Goal: Task Accomplishment & Management: Use online tool/utility

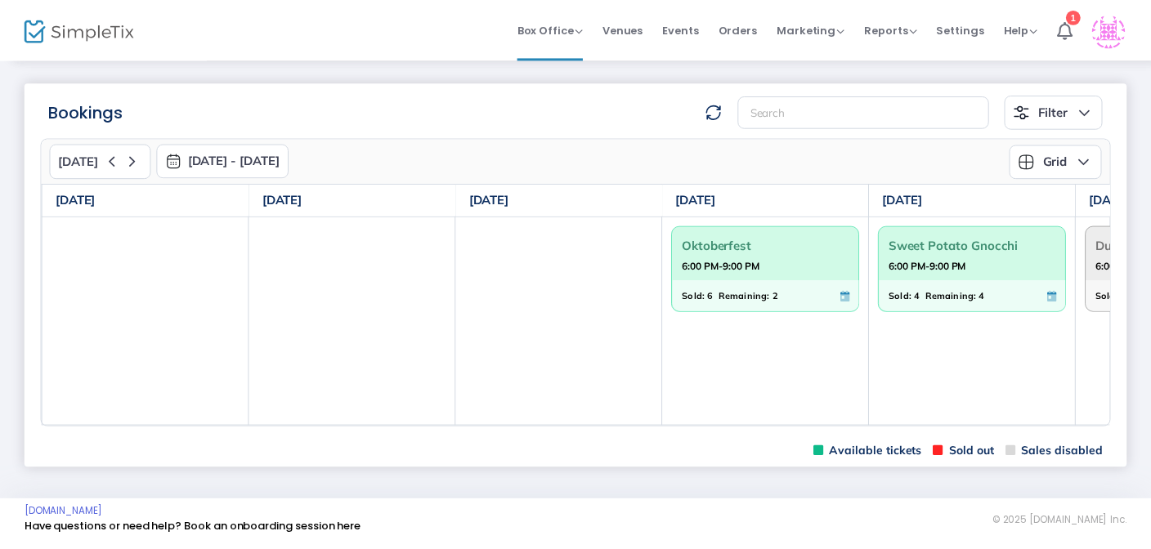
scroll to position [0, 383]
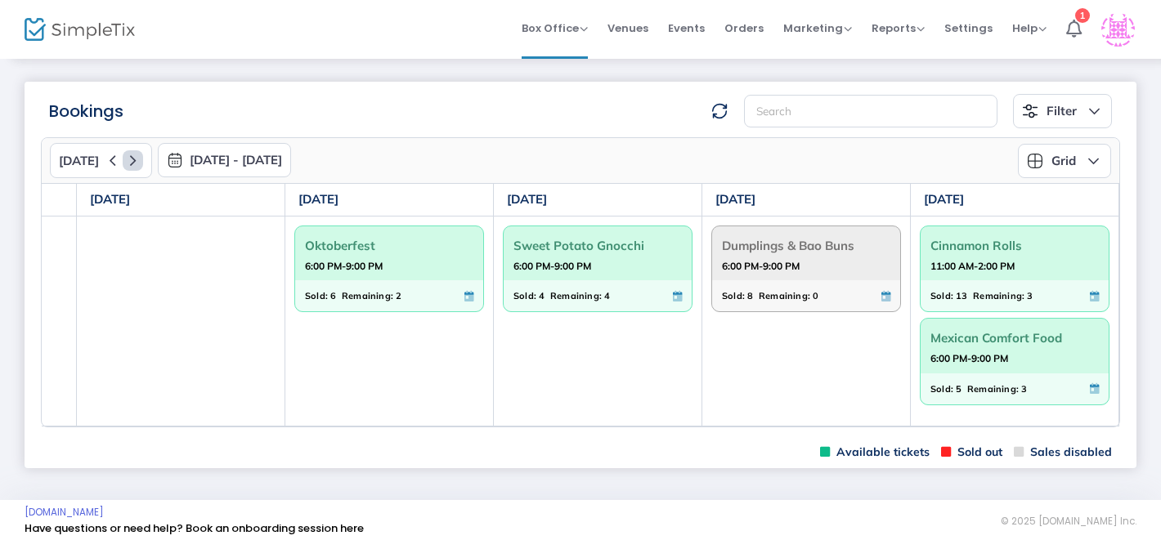
click at [127, 163] on icon at bounding box center [133, 160] width 20 height 20
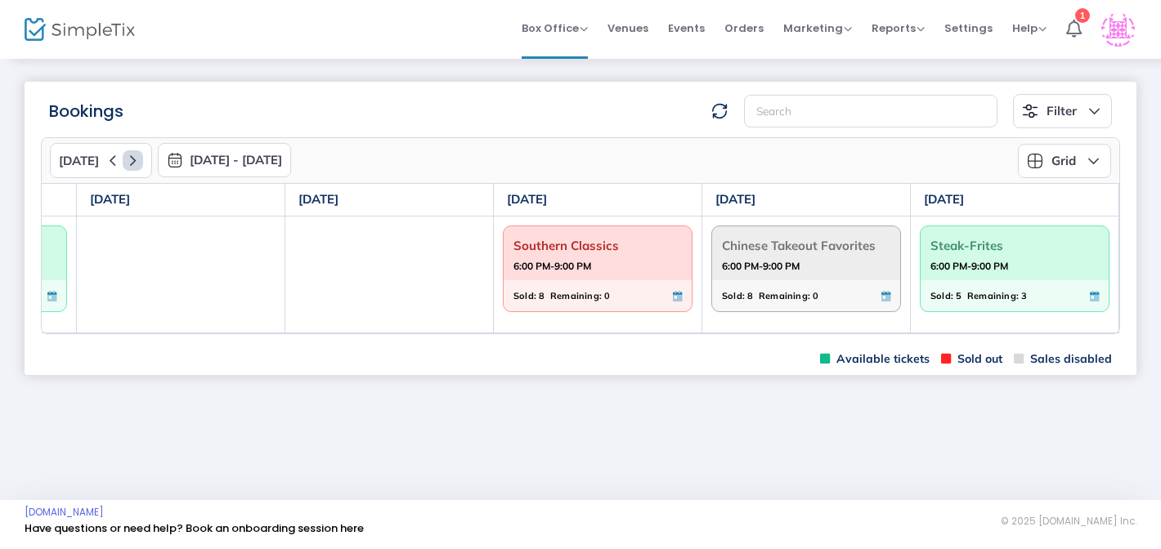
click at [127, 163] on icon at bounding box center [133, 160] width 20 height 20
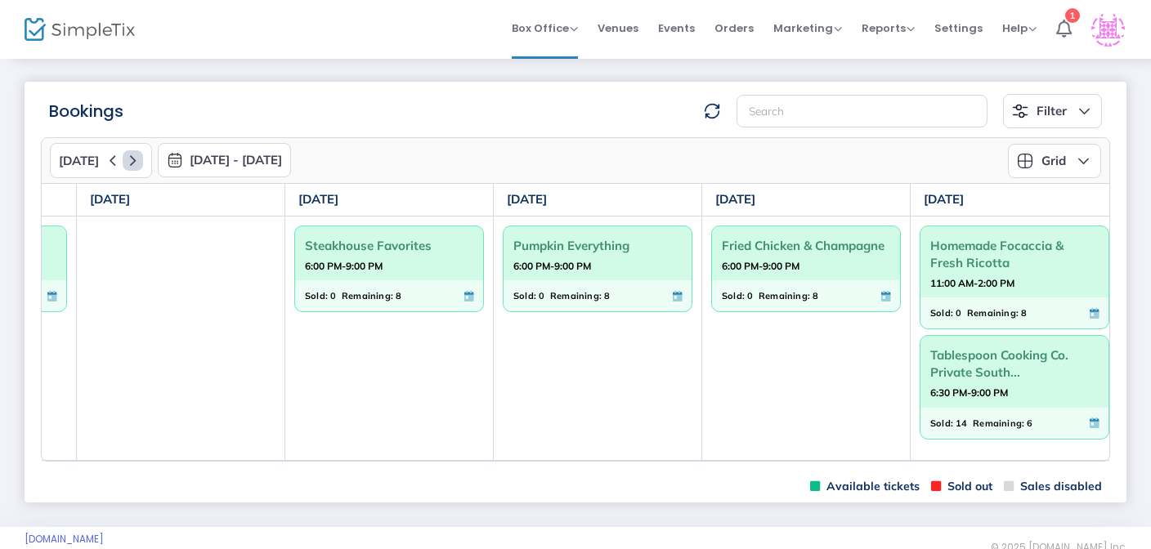
click at [132, 163] on icon at bounding box center [133, 160] width 20 height 20
click at [128, 163] on icon at bounding box center [133, 160] width 20 height 20
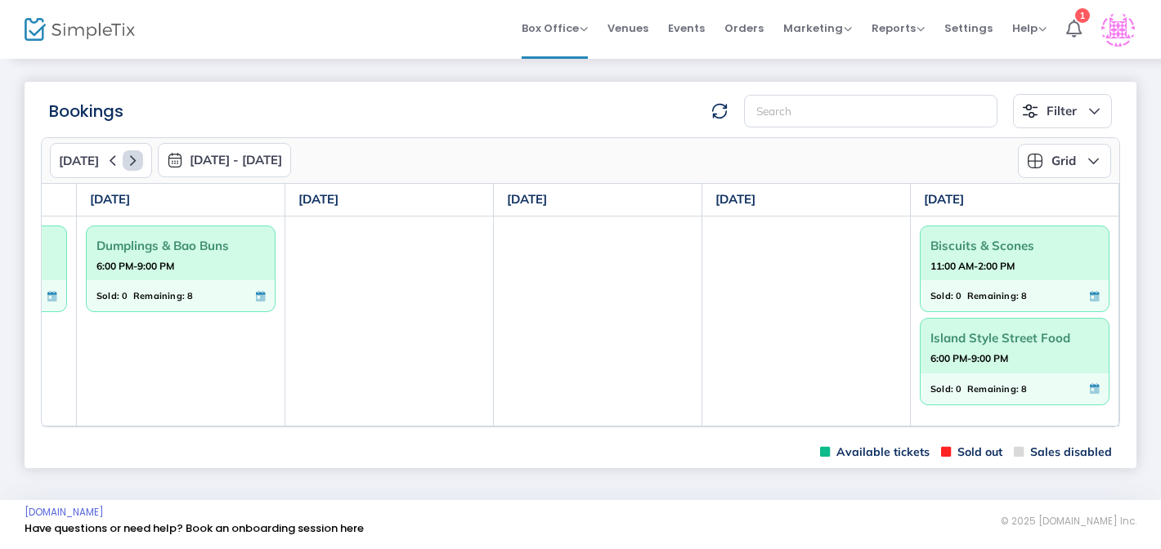
click at [128, 163] on icon at bounding box center [133, 160] width 20 height 20
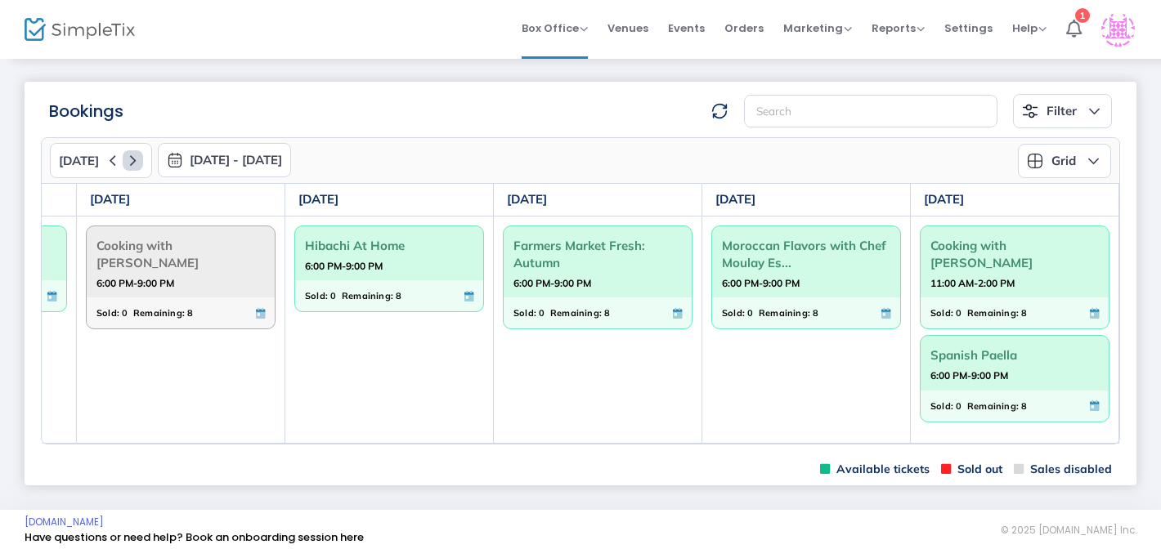
click at [128, 163] on icon at bounding box center [133, 160] width 20 height 20
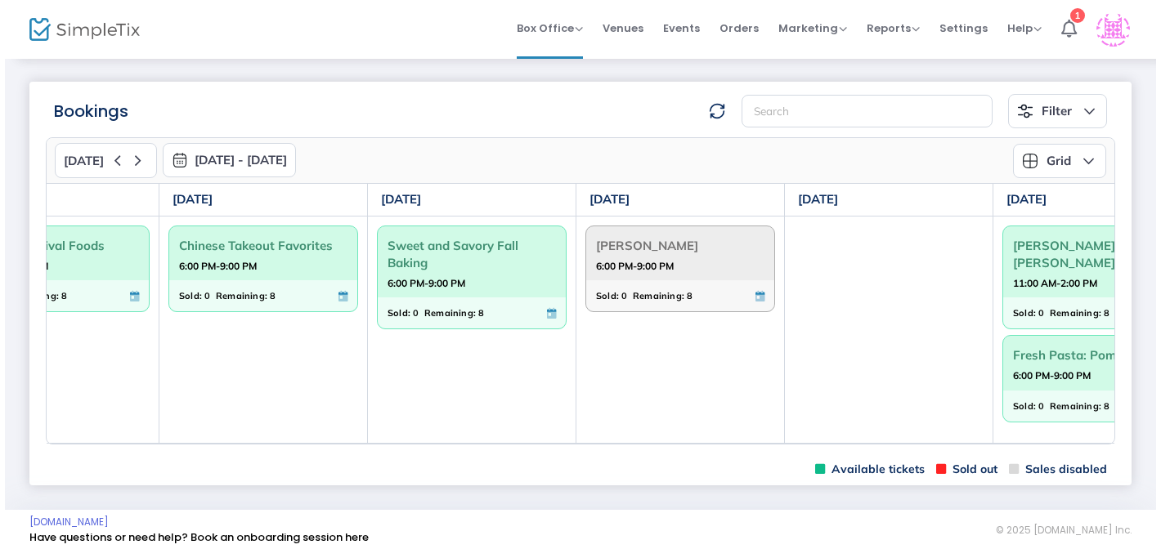
scroll to position [0, 392]
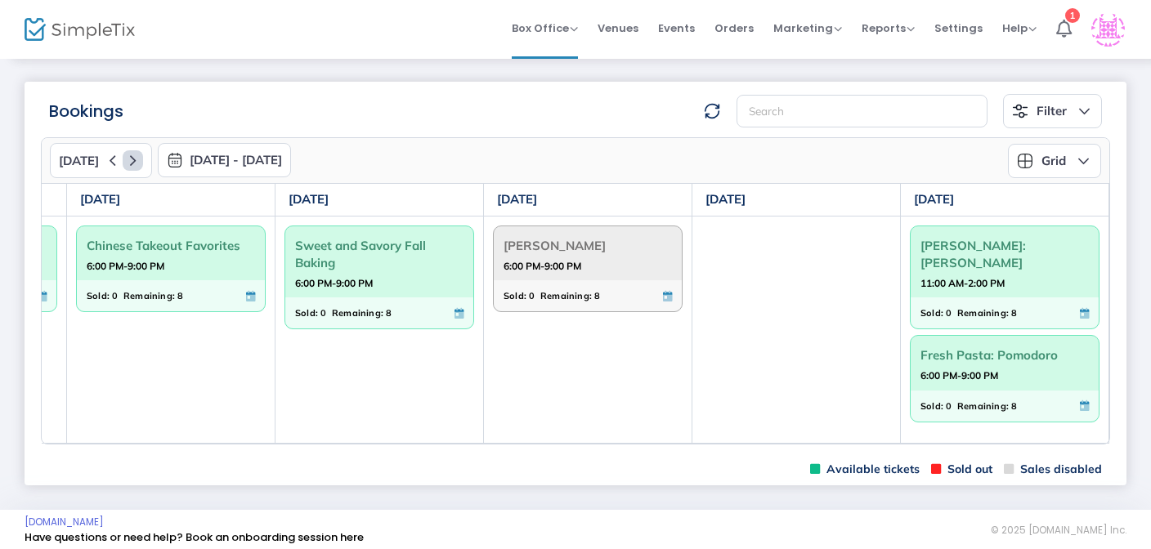
click at [128, 163] on icon at bounding box center [133, 160] width 20 height 20
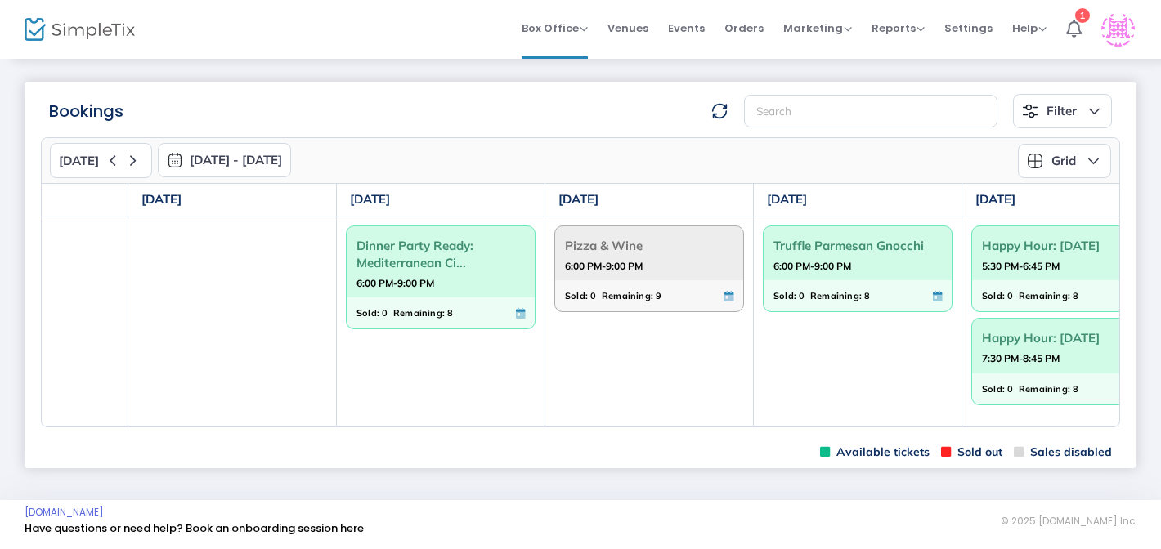
scroll to position [0, 383]
